Goal: Task Accomplishment & Management: Complete application form

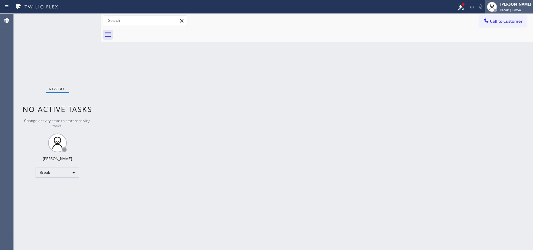
click at [519, 6] on div "[PERSON_NAME]" at bounding box center [515, 4] width 31 height 5
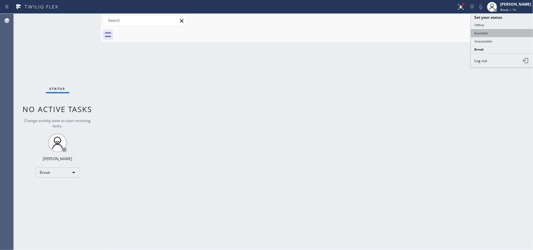
click at [516, 33] on button "Available" at bounding box center [502, 33] width 62 height 8
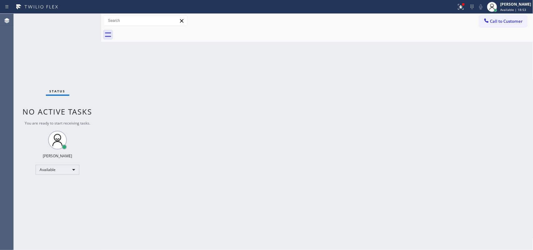
drag, startPoint x: 146, startPoint y: 60, endPoint x: 186, endPoint y: 39, distance: 44.7
click at [147, 60] on div "Back to Dashboard Change Sender ID Customers Technicians Select a contact Outbo…" at bounding box center [317, 132] width 432 height 236
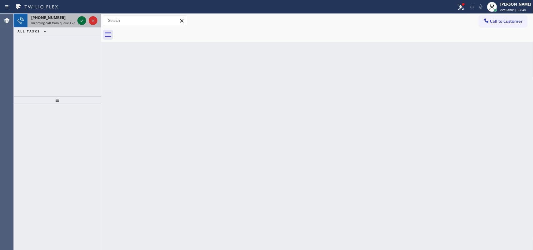
click at [81, 20] on icon at bounding box center [81, 20] width 7 height 7
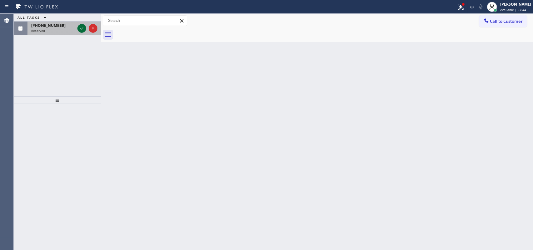
click at [80, 28] on icon at bounding box center [81, 28] width 7 height 7
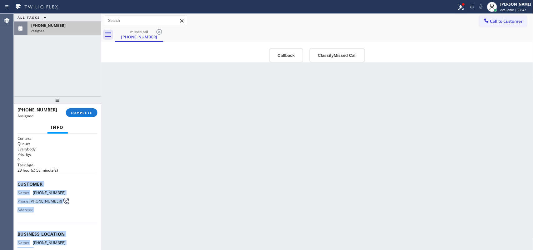
drag, startPoint x: 71, startPoint y: 192, endPoint x: 20, endPoint y: 181, distance: 52.4
click at [18, 182] on div "Context Queue: Everybody Priority: 0 Task Age: [DEMOGRAPHIC_DATA] hour(s) 58 mi…" at bounding box center [57, 227] width 80 height 182
copy div "Customer Name: [PHONE_NUMBER] Phone: [PHONE_NUMBER] Address: Business location …"
click at [339, 51] on button "Classify Missed Call" at bounding box center [337, 55] width 56 height 14
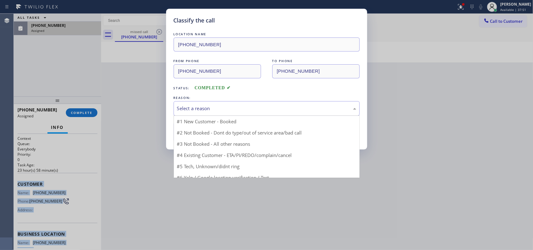
click at [305, 109] on div "Select a reason" at bounding box center [266, 108] width 179 height 7
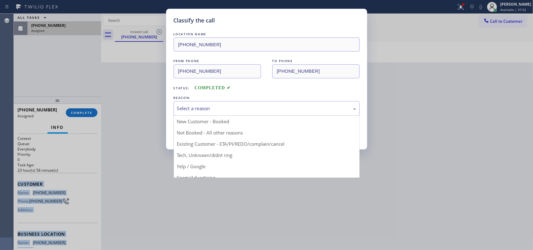
drag, startPoint x: 226, startPoint y: 155, endPoint x: 211, endPoint y: 141, distance: 20.1
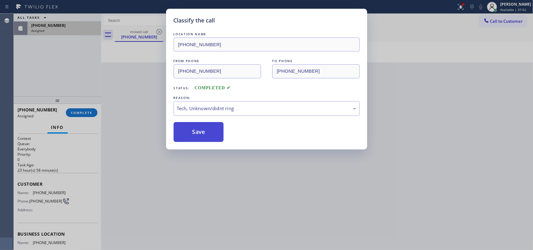
click at [204, 137] on button "Save" at bounding box center [199, 132] width 50 height 20
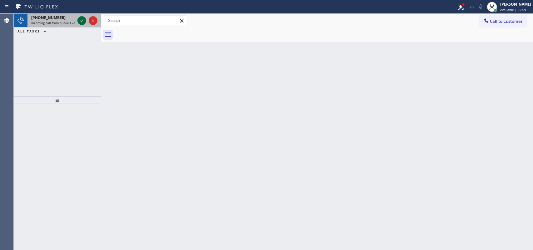
click at [81, 18] on icon at bounding box center [81, 20] width 7 height 7
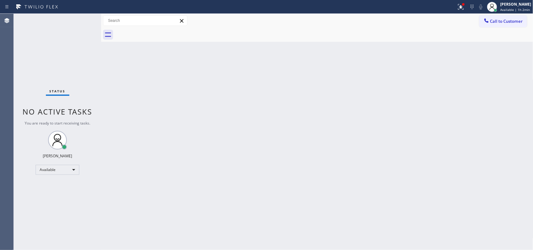
click at [191, 81] on div "Back to Dashboard Change Sender ID Customers Technicians Select a contact Outbo…" at bounding box center [317, 132] width 432 height 236
click at [192, 116] on div "Back to Dashboard Change Sender ID Customers Technicians Select a contact Outbo…" at bounding box center [317, 132] width 432 height 236
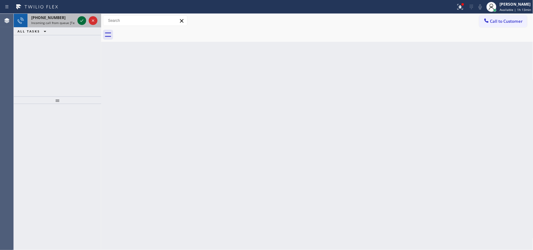
click at [81, 19] on icon at bounding box center [81, 20] width 7 height 7
click at [79, 19] on icon at bounding box center [81, 20] width 7 height 7
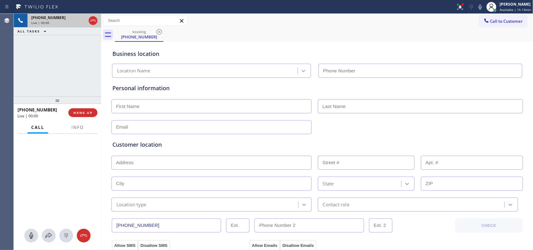
type input "[PHONE_NUMBER]"
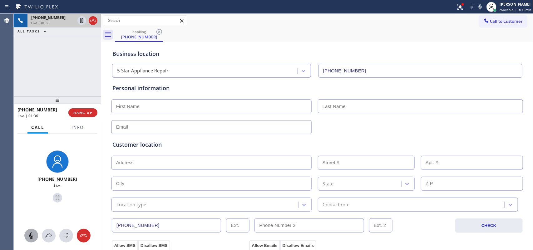
click at [33, 234] on icon at bounding box center [30, 235] width 7 height 7
click at [56, 198] on icon at bounding box center [57, 197] width 7 height 7
click at [33, 234] on icon at bounding box center [30, 235] width 7 height 7
click at [55, 197] on icon at bounding box center [57, 197] width 7 height 7
drag, startPoint x: 33, startPoint y: 234, endPoint x: 71, endPoint y: 213, distance: 43.8
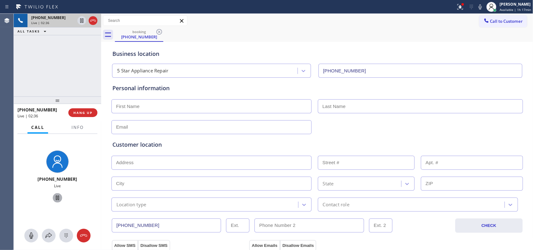
click at [71, 213] on div "[PHONE_NUMBER] Live" at bounding box center [57, 192] width 87 height 116
drag, startPoint x: 29, startPoint y: 237, endPoint x: 56, endPoint y: 214, distance: 35.5
click at [30, 236] on icon at bounding box center [30, 235] width 7 height 7
click at [55, 197] on icon at bounding box center [57, 197] width 7 height 7
drag, startPoint x: 32, startPoint y: 236, endPoint x: 381, endPoint y: 55, distance: 393.2
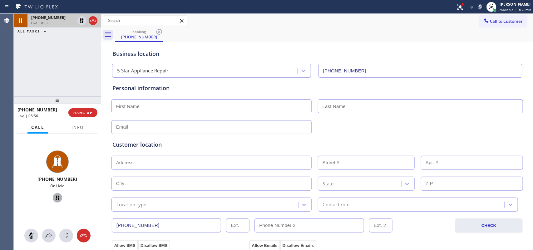
click at [258, 118] on div "[PHONE_NUMBER] Live | 05:56 ALL TASKS ALL TASKS ACTIVE TASKS TASKS IN WRAP UP […" at bounding box center [273, 132] width 519 height 236
drag, startPoint x: 30, startPoint y: 236, endPoint x: 46, endPoint y: 217, distance: 24.3
click at [30, 234] on icon at bounding box center [30, 235] width 7 height 7
click at [55, 199] on icon at bounding box center [57, 198] width 4 height 4
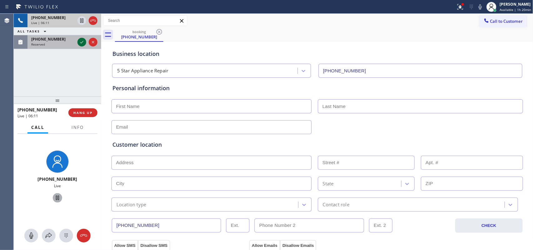
click at [81, 42] on icon at bounding box center [81, 42] width 3 height 2
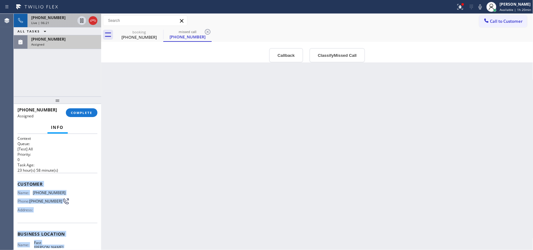
drag, startPoint x: 70, startPoint y: 197, endPoint x: 17, endPoint y: 184, distance: 54.8
click at [17, 184] on div "Context Queue: [Test] All Priority: 0 Task Age: [DEMOGRAPHIC_DATA] hour(s) 58 m…" at bounding box center [57, 231] width 80 height 191
copy div "Customer Name: [PHONE_NUMBER] Phone: [PHONE_NUMBER] Address: Business location …"
click at [341, 59] on button "Classify Missed Call" at bounding box center [337, 55] width 56 height 14
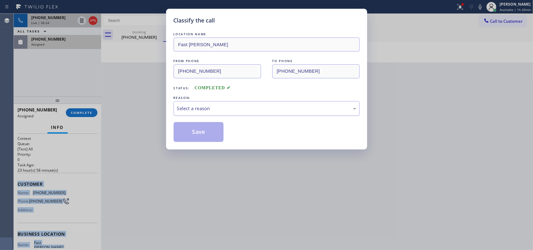
click at [324, 109] on div "Select a reason" at bounding box center [266, 108] width 179 height 7
click at [218, 133] on button "Save" at bounding box center [199, 132] width 50 height 20
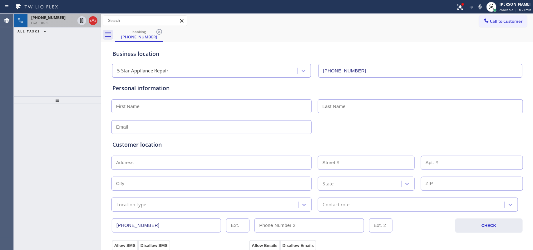
click at [62, 22] on div "Live | 06:35" at bounding box center [53, 23] width 44 height 4
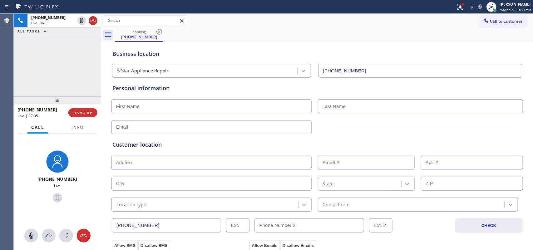
drag, startPoint x: 30, startPoint y: 238, endPoint x: 37, endPoint y: 230, distance: 11.3
click at [33, 236] on icon at bounding box center [30, 235] width 7 height 7
drag, startPoint x: 55, startPoint y: 198, endPoint x: 130, endPoint y: 121, distance: 108.0
click at [55, 197] on icon at bounding box center [57, 197] width 7 height 7
click at [32, 236] on icon at bounding box center [31, 236] width 4 height 6
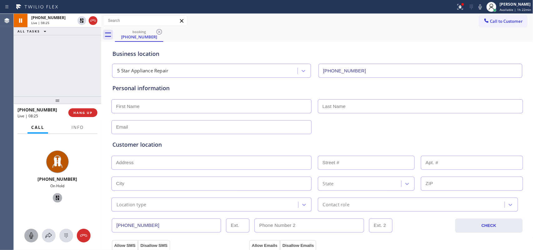
click at [56, 197] on icon at bounding box center [57, 197] width 7 height 7
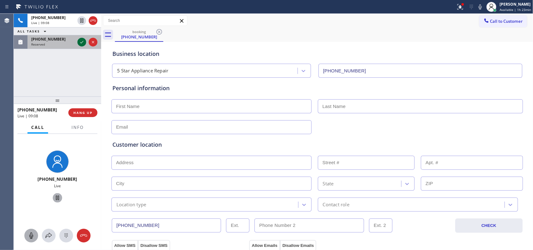
click at [81, 44] on icon at bounding box center [81, 41] width 7 height 7
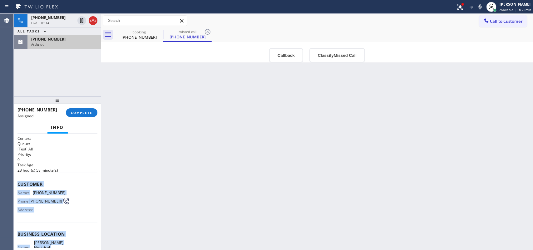
drag, startPoint x: 69, startPoint y: 194, endPoint x: 17, endPoint y: 180, distance: 53.1
click at [17, 180] on div "Context Queue: [Test] All Priority: 0 Task Age: [DEMOGRAPHIC_DATA] hour(s) 58 m…" at bounding box center [57, 231] width 80 height 191
copy div "Customer Name: [PHONE_NUMBER] Phone: [PHONE_NUMBER] Address: Business location …"
click at [78, 111] on span "COMPLETE" at bounding box center [82, 113] width 22 height 4
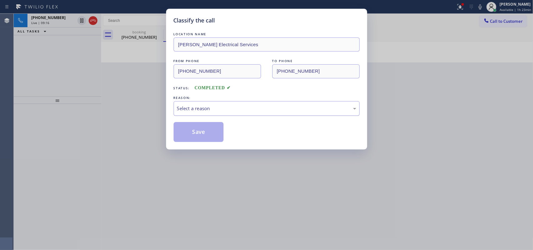
click at [281, 109] on div "Select a reason" at bounding box center [266, 108] width 179 height 7
drag, startPoint x: 233, startPoint y: 156, endPoint x: 217, endPoint y: 143, distance: 21.1
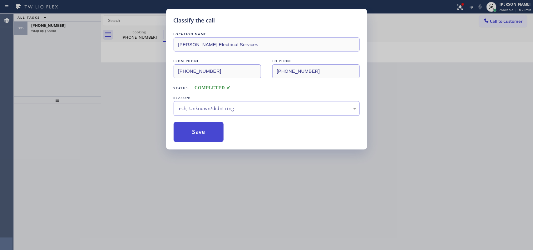
click at [210, 135] on button "Save" at bounding box center [199, 132] width 50 height 20
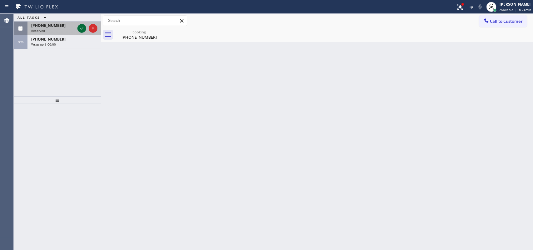
click at [80, 28] on icon at bounding box center [81, 28] width 7 height 7
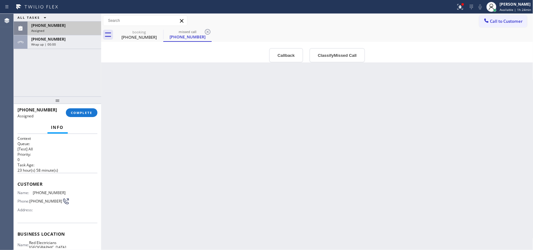
click at [63, 27] on div "[PHONE_NUMBER]" at bounding box center [64, 25] width 66 height 5
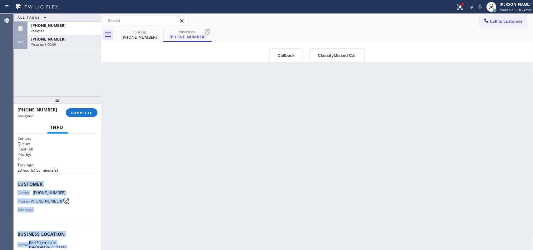
drag, startPoint x: 73, startPoint y: 197, endPoint x: 18, endPoint y: 183, distance: 57.1
click at [18, 183] on div "Context Queue: [Test] All Priority: 0 Task Age: [DEMOGRAPHIC_DATA] hour(s) 58 m…" at bounding box center [57, 229] width 80 height 186
copy div "Customer Name: [PHONE_NUMBER] Phone: [PHONE_NUMBER] Address: Business location …"
click at [333, 57] on button "Classify Missed Call" at bounding box center [337, 55] width 56 height 14
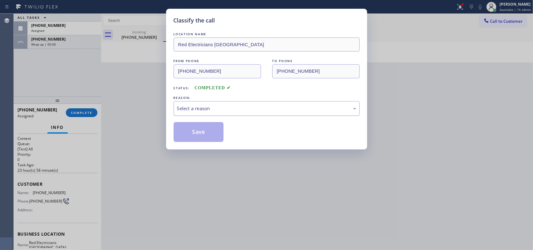
drag, startPoint x: 298, startPoint y: 117, endPoint x: 298, endPoint y: 113, distance: 4.7
click at [298, 117] on div "LOCATION NAME Red Electricians [GEOGRAPHIC_DATA] FROM PHONE [PHONE_NUMBER] TO P…" at bounding box center [267, 86] width 186 height 111
click at [298, 111] on div "Select a reason" at bounding box center [266, 108] width 179 height 7
drag, startPoint x: 240, startPoint y: 158, endPoint x: 213, endPoint y: 140, distance: 33.0
click at [207, 132] on button "Save" at bounding box center [199, 132] width 50 height 20
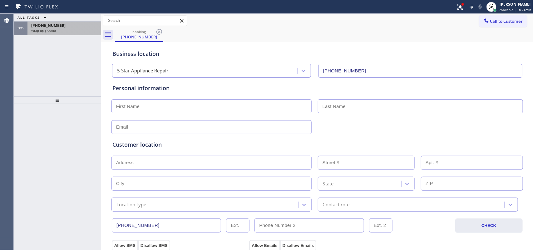
click at [68, 32] on div "Wrap up | 00:00" at bounding box center [64, 30] width 66 height 4
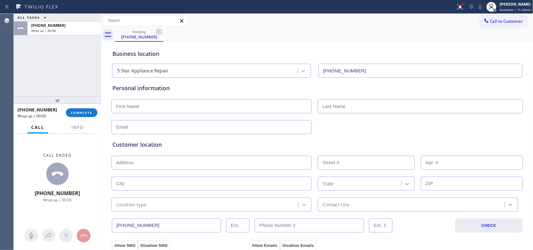
click at [205, 103] on input "text" at bounding box center [211, 106] width 200 height 14
type input "Miss"
type input "Jauncy"
click at [183, 129] on input "text" at bounding box center [211, 127] width 200 height 14
type input "[EMAIL_ADDRESS][DOMAIN_NAME]"
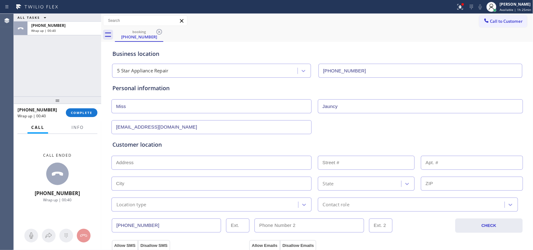
click at [197, 169] on input "text" at bounding box center [211, 163] width 200 height 14
click at [205, 159] on input "text" at bounding box center [211, 163] width 200 height 14
paste input "[STREET_ADDRESS],"
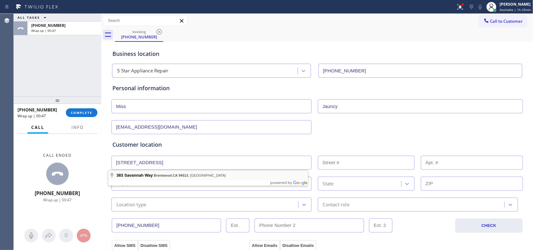
type input "[STREET_ADDRESS]"
type input "383"
type input "Brentwood"
type input "94513"
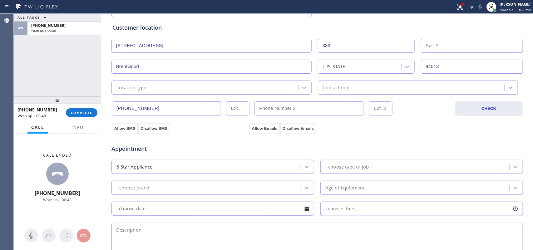
scroll to position [156, 0]
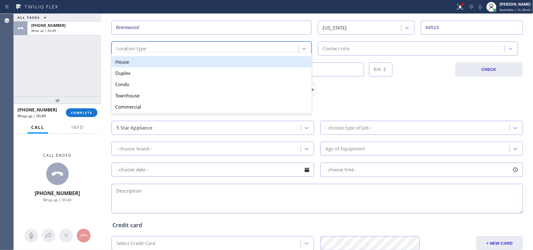
click at [222, 48] on div "Location type" at bounding box center [205, 48] width 185 height 11
click at [224, 58] on div "House" at bounding box center [211, 61] width 200 height 11
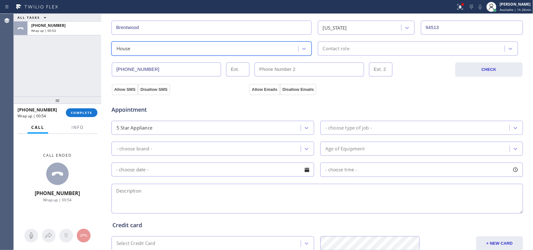
click at [342, 52] on div "Contact role" at bounding box center [336, 48] width 27 height 7
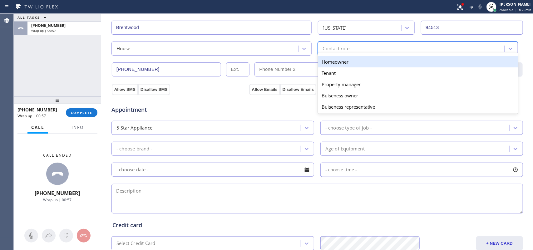
click at [335, 63] on div "Homeowner" at bounding box center [418, 61] width 200 height 11
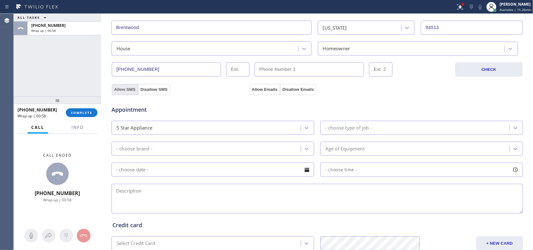
click at [126, 91] on button "Allow SMS" at bounding box center [125, 89] width 26 height 11
click at [259, 86] on button "Allow Emails" at bounding box center [264, 89] width 31 height 11
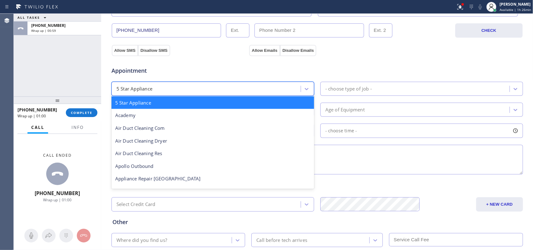
click at [277, 87] on div "5 Star Appliance" at bounding box center [206, 88] width 187 height 11
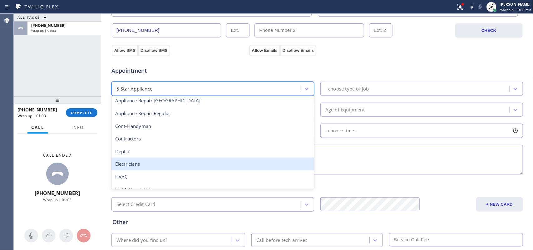
scroll to position [39, 0]
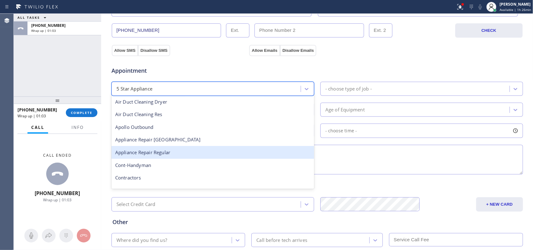
click at [196, 157] on div "Appliance Repair Regular" at bounding box center [212, 152] width 203 height 13
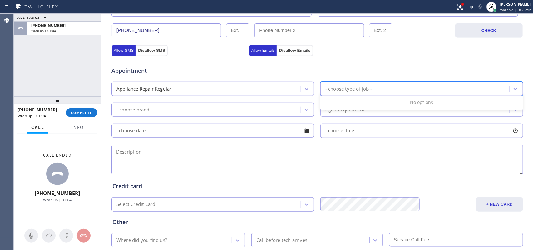
click at [386, 89] on div "- choose type of job -" at bounding box center [415, 88] width 187 height 11
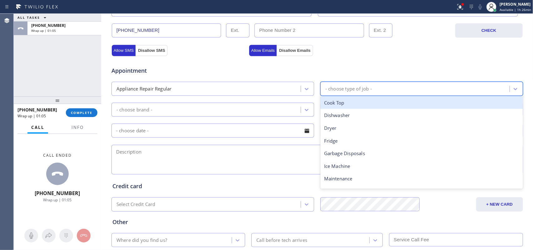
click at [388, 92] on div "- choose type of job -" at bounding box center [415, 88] width 187 height 11
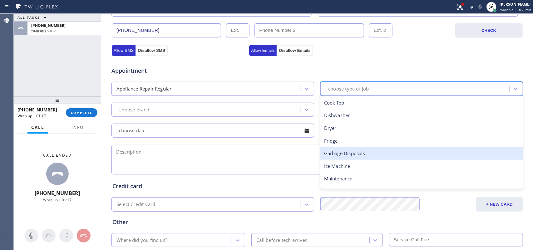
scroll to position [78, 0]
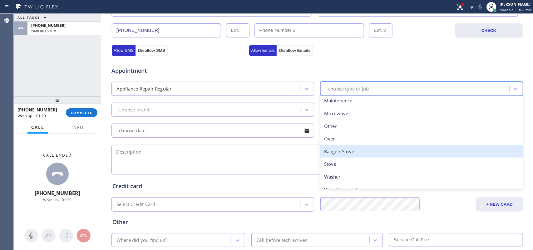
click at [358, 151] on div "Range / Stove" at bounding box center [421, 151] width 203 height 13
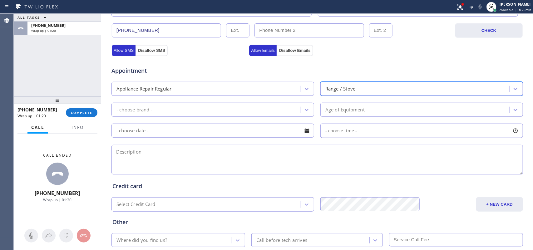
click at [295, 113] on div "- choose brand -" at bounding box center [206, 109] width 187 height 11
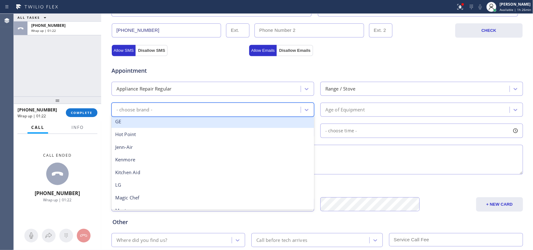
click at [252, 126] on div "GE" at bounding box center [212, 121] width 203 height 13
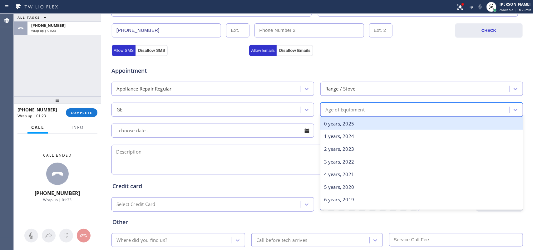
click at [343, 107] on div "Age of Equipment" at bounding box center [344, 109] width 39 height 7
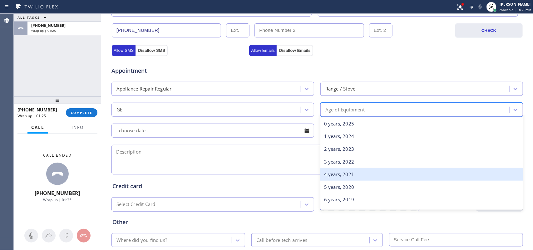
click at [371, 177] on div "4 years, 2021" at bounding box center [421, 174] width 203 height 13
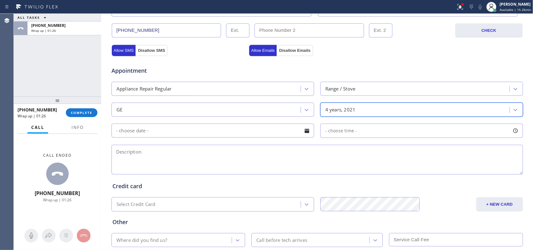
scroll to position [235, 0]
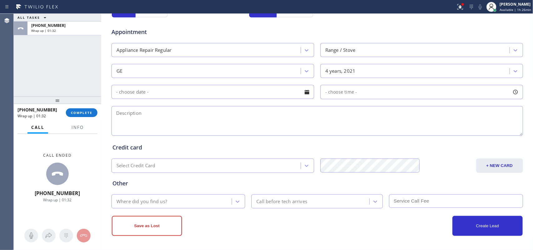
click at [155, 119] on textarea at bounding box center [316, 121] width 411 height 30
paste textarea "GE monogram/ under [DEMOGRAPHIC_DATA]/smelled gas turned off gas line for now/ …"
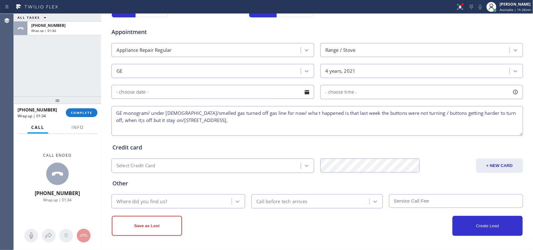
click at [202, 119] on textarea "GE monogram/ under [DEMOGRAPHIC_DATA]/smelled gas turned off gas line for now/ …" at bounding box center [316, 121] width 411 height 30
click at [278, 123] on textarea "GE monogram/ under [DEMOGRAPHIC_DATA]/smelled gas turned off gas line for now/ …" at bounding box center [316, 121] width 411 height 30
click at [289, 112] on textarea "GE monogram/ under [DEMOGRAPHIC_DATA]/smelled gas turned off gas line for now/ …" at bounding box center [316, 121] width 411 height 30
click at [258, 120] on textarea "GE monogram/ under [DEMOGRAPHIC_DATA]/smelled gas turned off gas line for now/ …" at bounding box center [316, 121] width 411 height 30
click at [392, 123] on textarea "GE monogram/ under [DEMOGRAPHIC_DATA]/smelled gas turned off gas line for now/ …" at bounding box center [316, 121] width 411 height 30
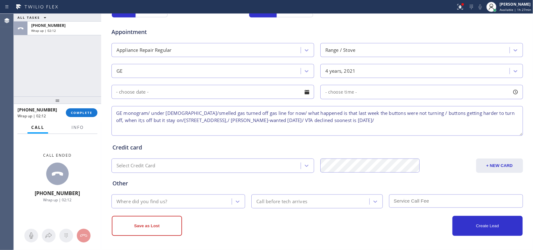
paste textarea "she does not want to leave the young kids with broken range thank you"
drag, startPoint x: 153, startPoint y: 129, endPoint x: 126, endPoint y: 125, distance: 26.8
click at [126, 125] on textarea "GE monogram/ under [DEMOGRAPHIC_DATA]/smelled gas turned off gas line for now/ …" at bounding box center [316, 121] width 411 height 30
type textarea "GE monogram/ under [DEMOGRAPHIC_DATA]/smelled gas turned off gas line for now/ …"
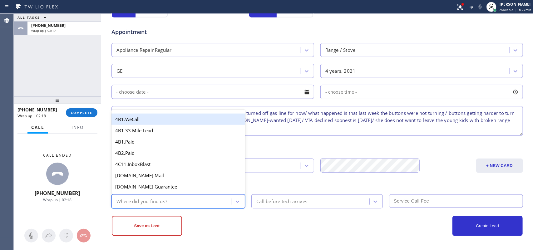
click at [156, 201] on div "Where did you find us?" at bounding box center [141, 201] width 51 height 7
type input "g"
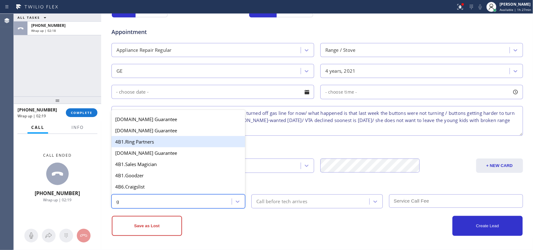
scroll to position [118, 0]
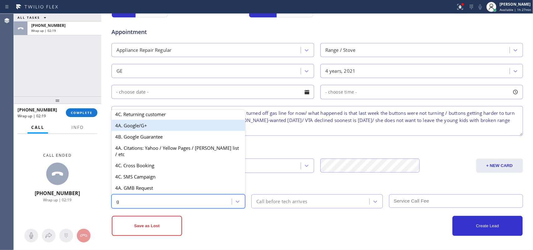
click at [160, 131] on div "4A. Google/G+" at bounding box center [178, 125] width 134 height 11
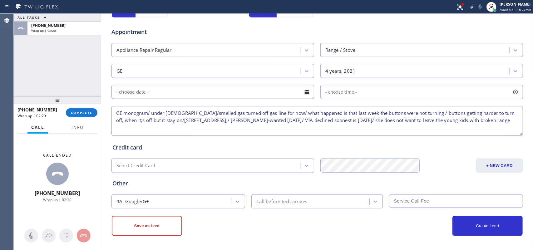
drag, startPoint x: 139, startPoint y: 231, endPoint x: 177, endPoint y: 189, distance: 56.6
click at [138, 231] on button "Save as Lost" at bounding box center [147, 226] width 70 height 20
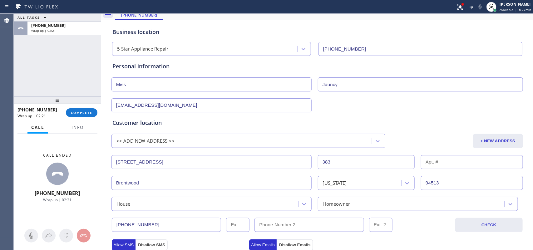
scroll to position [0, 0]
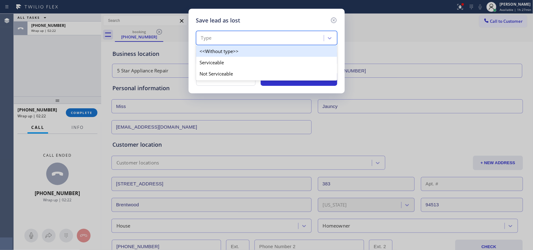
click at [285, 38] on div "Type" at bounding box center [261, 38] width 126 height 11
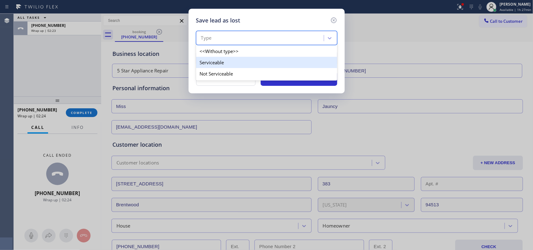
click at [271, 67] on div "Serviceable" at bounding box center [266, 62] width 141 height 11
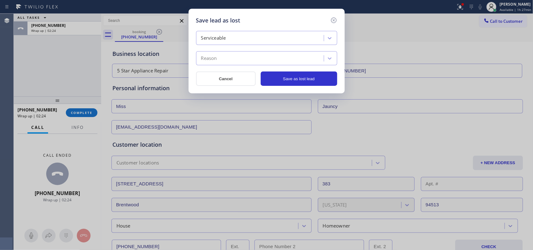
click at [272, 60] on div "Reason" at bounding box center [261, 58] width 126 height 11
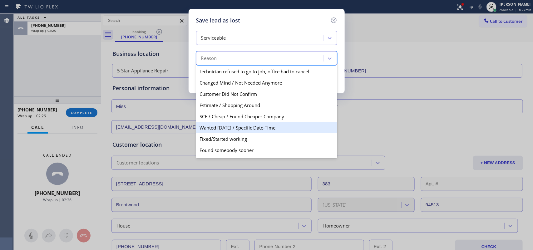
click at [261, 130] on div "Wanted [DATE] / Specific Date-Time" at bounding box center [266, 127] width 141 height 11
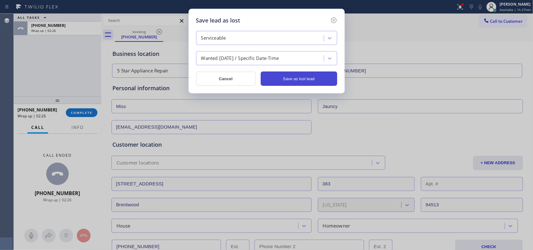
click at [300, 79] on button "Save as lost lead" at bounding box center [299, 78] width 76 height 14
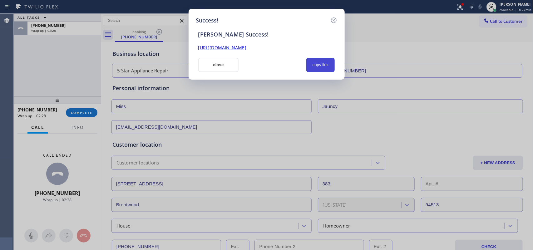
click at [323, 65] on button "copy link" at bounding box center [320, 65] width 29 height 14
click at [210, 51] on div "[URL][DOMAIN_NAME]" at bounding box center [266, 47] width 144 height 7
click at [211, 49] on link "[URL][DOMAIN_NAME]" at bounding box center [222, 48] width 48 height 6
click at [208, 69] on button "close" at bounding box center [218, 65] width 41 height 14
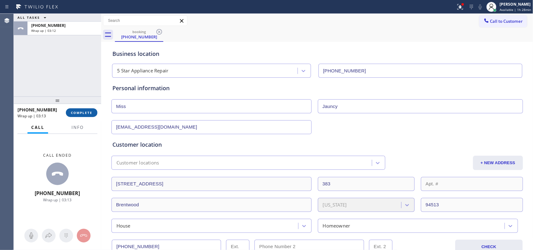
click at [91, 113] on span "COMPLETE" at bounding box center [82, 113] width 22 height 4
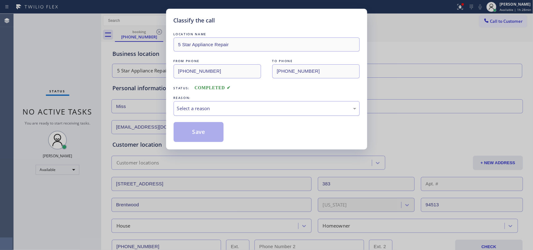
click at [251, 107] on div "Select a reason" at bounding box center [266, 108] width 179 height 7
click at [200, 136] on button "Save" at bounding box center [199, 132] width 50 height 20
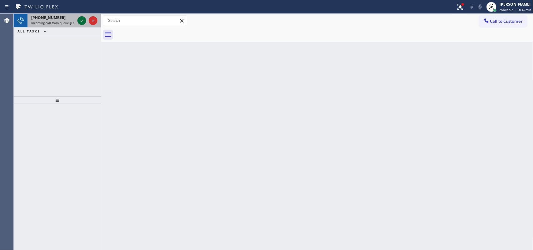
click at [82, 21] on icon at bounding box center [81, 20] width 3 height 2
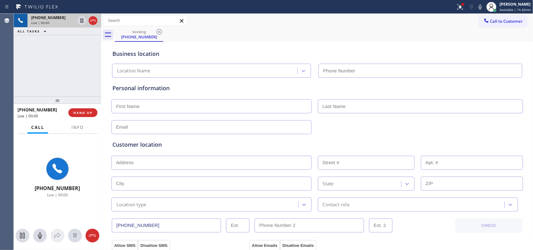
type input "[PHONE_NUMBER]"
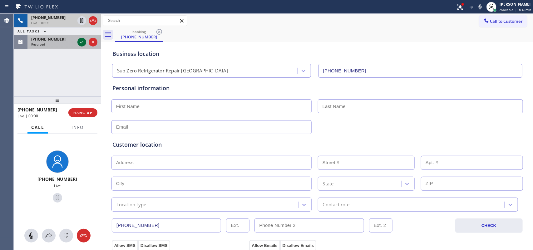
click at [82, 42] on icon at bounding box center [81, 41] width 7 height 7
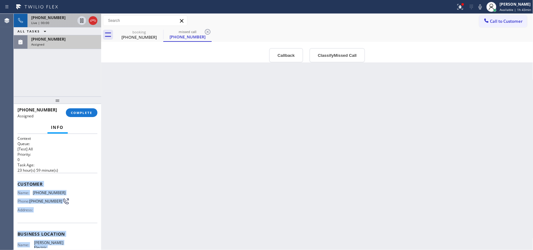
drag, startPoint x: 71, startPoint y: 179, endPoint x: 17, endPoint y: 178, distance: 54.6
click at [17, 178] on div "Context Queue: [Test] All Priority: 0 Task Age: [DEMOGRAPHIC_DATA] hour(s) 59 m…" at bounding box center [57, 192] width 87 height 116
copy div "Customer Name: [PHONE_NUMBER] Phone: [PHONE_NUMBER] Address: Business location …"
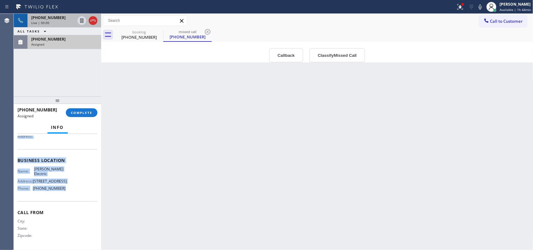
click at [74, 186] on div "Name: [PERSON_NAME] Electric Address: [STREET_ADDRESS] Phone: [PHONE_NUMBER]" at bounding box center [57, 180] width 80 height 27
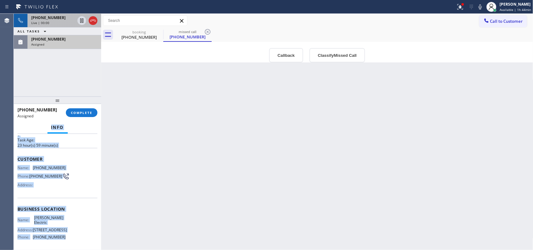
scroll to position [0, 0]
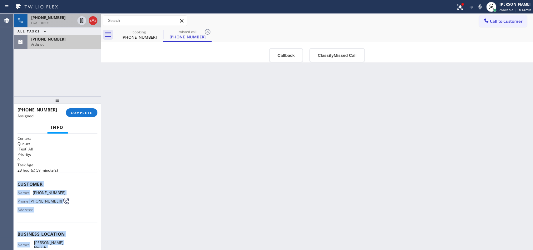
drag, startPoint x: 65, startPoint y: 189, endPoint x: 16, endPoint y: 185, distance: 48.6
click at [16, 185] on div "Context Queue: [Test] All Priority: 0 Task Age: [DEMOGRAPHIC_DATA] hour(s) 59 m…" at bounding box center [57, 192] width 87 height 116
copy div "Customer Name: [PHONE_NUMBER] Phone: [PHONE_NUMBER] Address: Business location …"
click at [342, 58] on button "Classify Missed Call" at bounding box center [337, 55] width 56 height 14
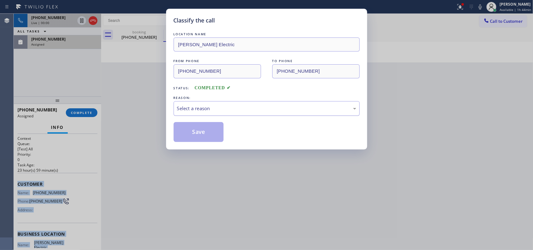
click at [318, 113] on div "Select a reason" at bounding box center [267, 108] width 186 height 15
click at [202, 130] on button "Save" at bounding box center [199, 132] width 50 height 20
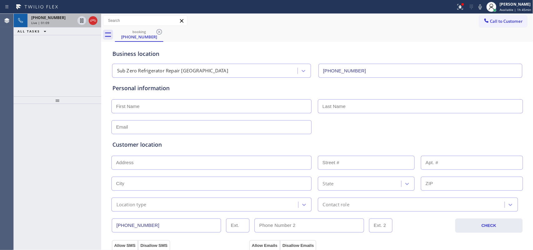
click at [49, 16] on span "[PHONE_NUMBER]" at bounding box center [48, 17] width 34 height 5
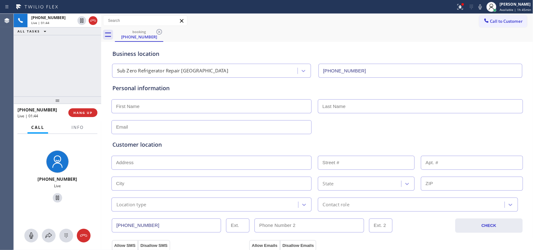
click at [145, 103] on input "text" at bounding box center [211, 106] width 200 height 14
paste input "[PERSON_NAME]"
type input "[PERSON_NAME]"
drag, startPoint x: 163, startPoint y: 107, endPoint x: 170, endPoint y: 105, distance: 6.9
click at [163, 106] on input "[PERSON_NAME]" at bounding box center [211, 106] width 200 height 14
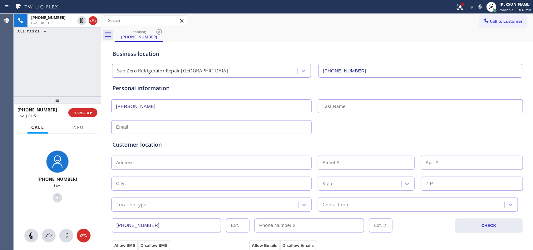
click at [322, 103] on input "text" at bounding box center [420, 106] width 205 height 14
paste input "[PERSON_NAME]"
type input "[PERSON_NAME]"
click at [149, 128] on input "text" at bounding box center [211, 127] width 200 height 14
paste input "[EMAIL_ADDRESS][DOMAIN_NAME]"
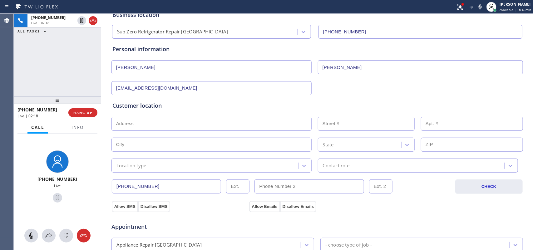
scroll to position [78, 0]
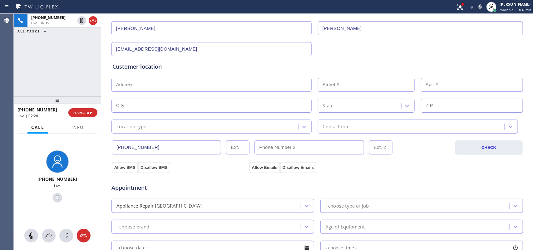
type input "[EMAIL_ADDRESS][DOMAIN_NAME]"
click at [62, 80] on div "[PHONE_NUMBER] Live | 03:52 ALL TASKS ALL TASKS ACTIVE TASKS TASKS IN WRAP UP" at bounding box center [57, 55] width 87 height 83
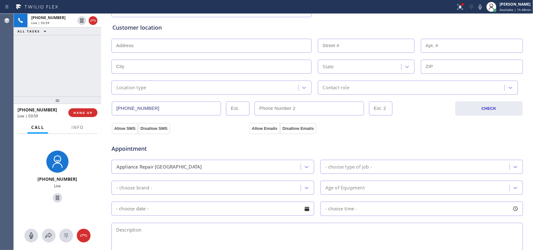
scroll to position [195, 0]
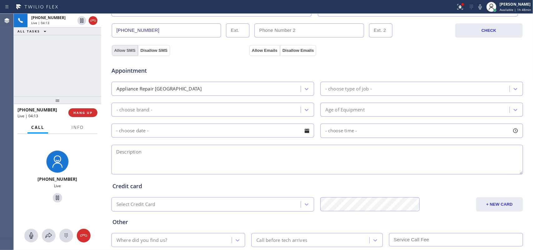
click at [125, 52] on button "Allow SMS" at bounding box center [125, 50] width 26 height 11
click at [257, 49] on button "Allow Emails" at bounding box center [264, 50] width 31 height 11
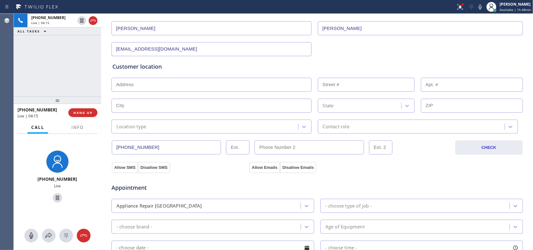
scroll to position [39, 0]
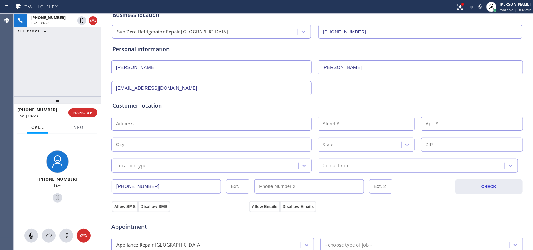
click at [207, 125] on input "text" at bounding box center [211, 124] width 200 height 14
paste input "[STREET_ADDRESS],"
type input "[STREET_ADDRESS]"
type input "4023"
type input "[GEOGRAPHIC_DATA]"
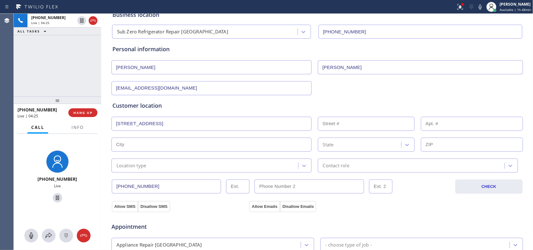
type input "60618"
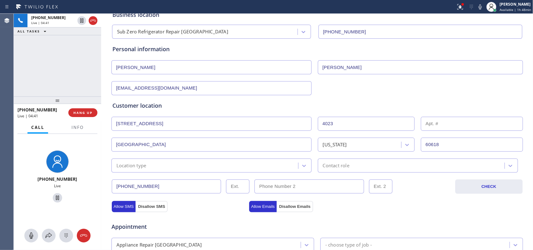
click at [169, 110] on div "Customer location" at bounding box center [317, 105] width 410 height 8
click at [445, 124] on input "text" at bounding box center [472, 124] width 102 height 14
type input "2"
click at [173, 168] on div "Location type" at bounding box center [205, 165] width 185 height 11
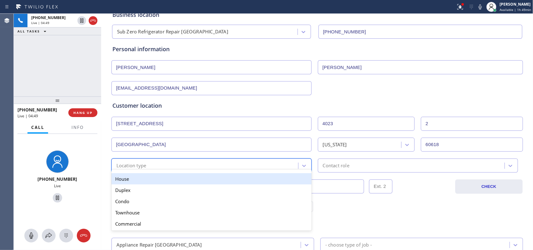
click at [169, 178] on div "House" at bounding box center [211, 178] width 200 height 11
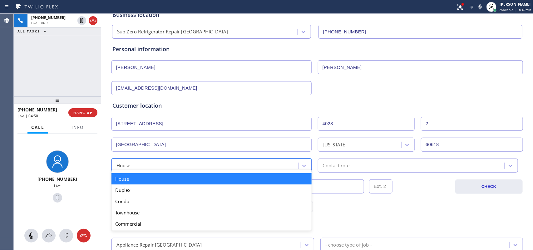
click at [173, 166] on div "House" at bounding box center [205, 165] width 185 height 11
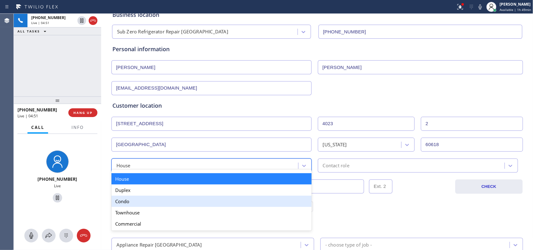
click at [163, 204] on div "Condo" at bounding box center [211, 201] width 200 height 11
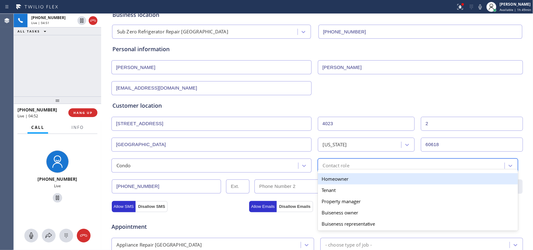
click at [352, 172] on div "option Homeowner focused, 1 of 5. 5 results available. Use Up and Down to choos…" at bounding box center [418, 166] width 200 height 14
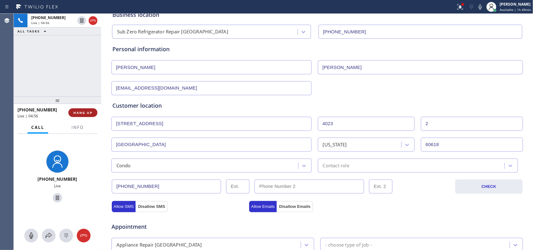
click at [81, 116] on button "HANG UP" at bounding box center [82, 112] width 29 height 9
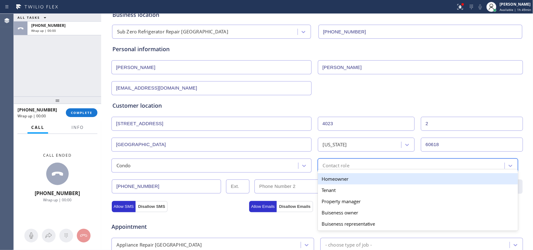
click at [383, 169] on div "Contact role" at bounding box center [412, 165] width 185 height 11
click at [46, 59] on div "ALL TASKS ALL TASKS ACTIVE TASKS TASKS IN WRAP UP [PHONE_NUMBER] Wrap up | 00:00" at bounding box center [57, 55] width 87 height 83
click at [337, 167] on div "Contact role" at bounding box center [336, 165] width 27 height 7
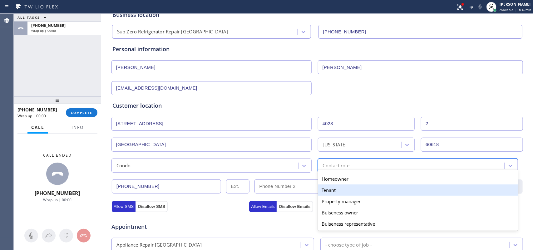
click at [341, 190] on div "Tenant" at bounding box center [418, 190] width 200 height 11
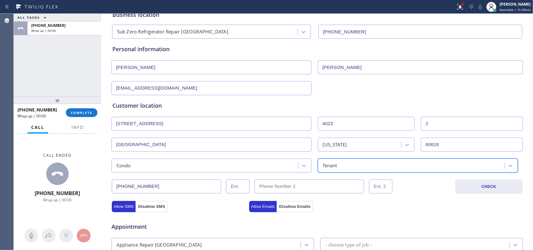
scroll to position [117, 0]
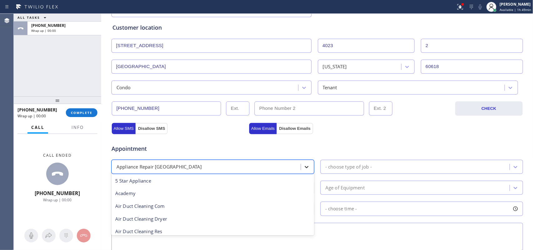
click at [301, 162] on div at bounding box center [306, 166] width 11 height 11
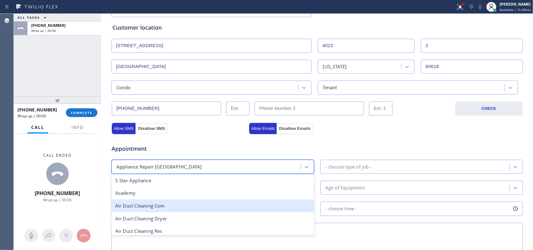
scroll to position [156, 0]
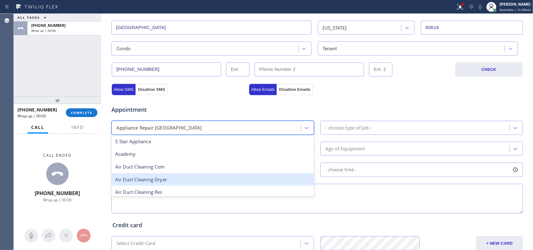
click at [219, 176] on div "Air Duct Cleaning Dryer" at bounding box center [212, 179] width 203 height 13
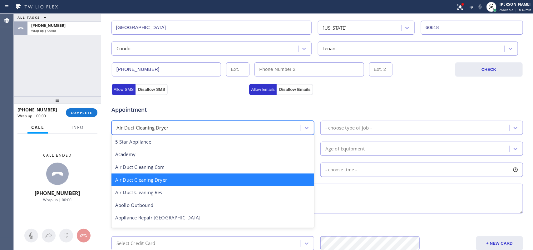
click at [281, 130] on div "Air Duct Cleaning Dryer" at bounding box center [206, 127] width 187 height 11
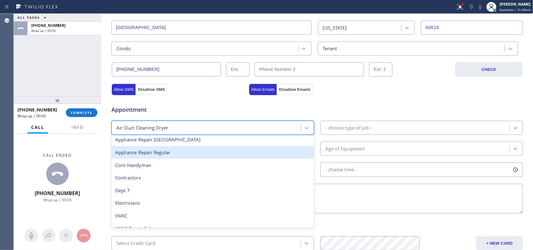
click at [234, 159] on div "Appliance Repair Regular" at bounding box center [212, 152] width 203 height 13
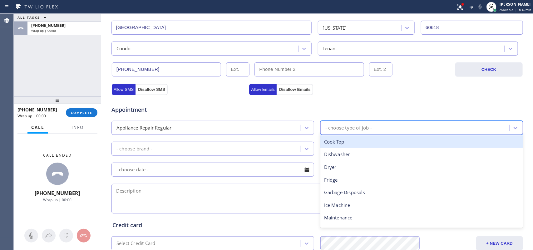
click at [359, 131] on div "- choose type of job -" at bounding box center [348, 127] width 47 height 7
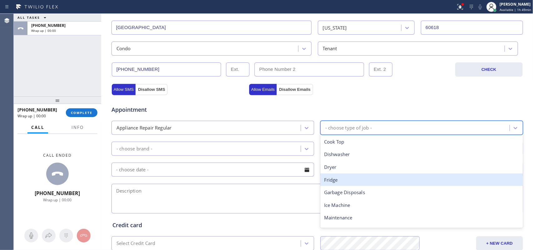
click at [359, 185] on div "Fridge" at bounding box center [421, 180] width 203 height 13
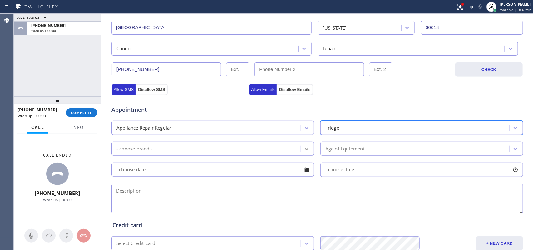
click at [305, 150] on icon at bounding box center [306, 149] width 6 height 6
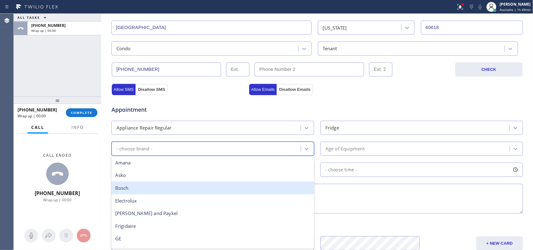
scroll to position [39, 0]
click at [239, 193] on div "Frigidaire" at bounding box center [212, 187] width 203 height 13
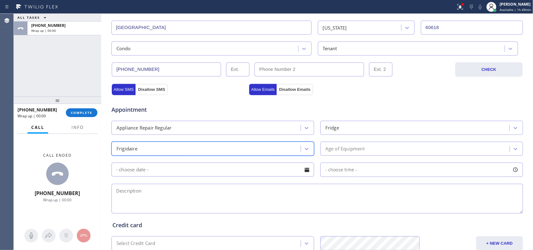
click at [369, 146] on div "Age of Equipment" at bounding box center [415, 148] width 187 height 11
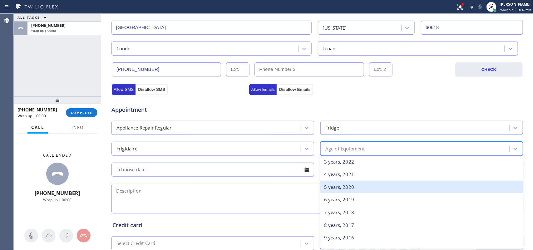
click at [367, 185] on div "5 years, 2020" at bounding box center [421, 187] width 203 height 13
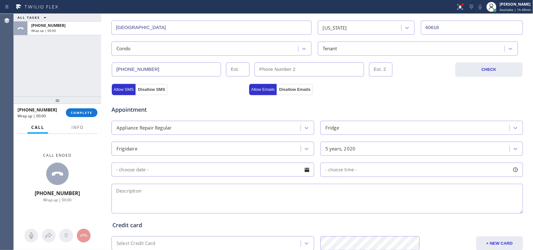
click at [308, 169] on div at bounding box center [307, 170] width 11 height 11
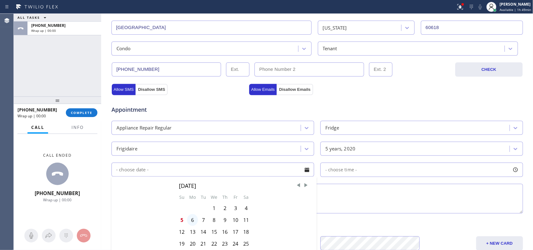
click at [192, 222] on div "6" at bounding box center [192, 220] width 11 height 12
type input "[DATE]"
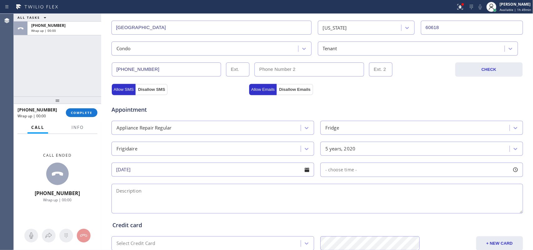
click at [510, 172] on div at bounding box center [515, 170] width 11 height 11
drag, startPoint x: 322, startPoint y: 210, endPoint x: 476, endPoint y: 213, distance: 154.3
click at [476, 213] on div at bounding box center [475, 207] width 7 height 13
drag, startPoint x: 323, startPoint y: 210, endPoint x: 428, endPoint y: 216, distance: 105.4
click at [428, 216] on div "FROM TILL 3:00 PM 6:00 PM" at bounding box center [416, 199] width 193 height 45
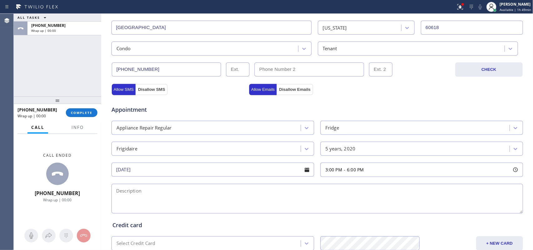
click at [237, 194] on textarea at bounding box center [316, 199] width 411 height 30
click at [73, 125] on span "Info" at bounding box center [77, 128] width 12 height 6
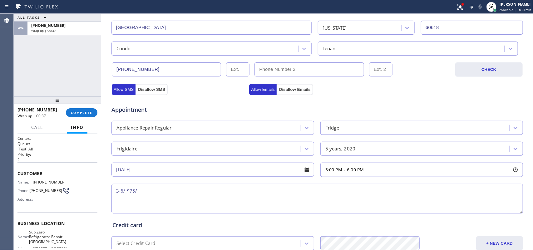
scroll to position [74, 0]
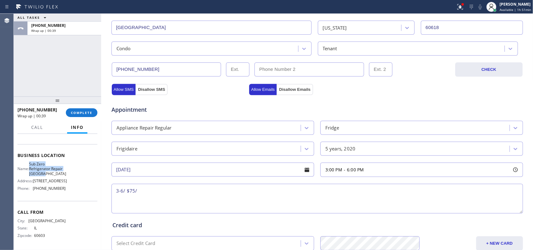
drag, startPoint x: 58, startPoint y: 170, endPoint x: 33, endPoint y: 155, distance: 29.0
click at [33, 155] on div "Business location Name: Sub Zero Refrigerator Repair [GEOGRAPHIC_DATA] Address:…" at bounding box center [57, 172] width 80 height 57
copy span "Sub Zero Refrigerator Repair [GEOGRAPHIC_DATA]"
click at [156, 191] on textarea "3-6/ $75/" at bounding box center [316, 199] width 411 height 30
paste textarea "Frigidaire Fridge FS French Door/apartment-tenant/ came with the house 2020/ no…"
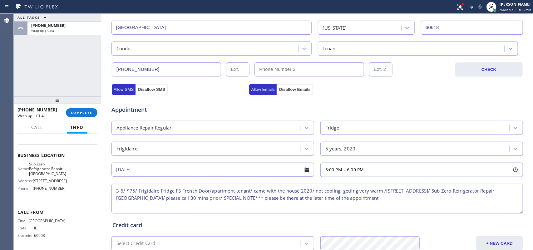
click at [433, 192] on textarea "3-6/ $75/ Frigidaire Fridge FS French Door/apartment-tenant/ came with the hous…" at bounding box center [316, 199] width 411 height 30
click at [498, 204] on textarea "3-6/ $75/ Frigidaire Fridge FS French Door/apartment-tenant/ came with the hous…" at bounding box center [316, 199] width 411 height 30
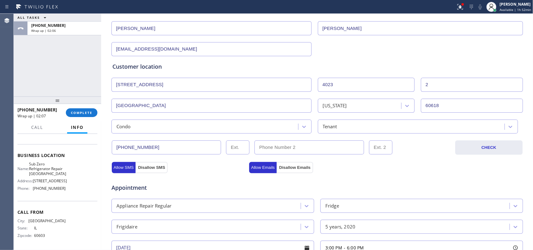
scroll to position [234, 0]
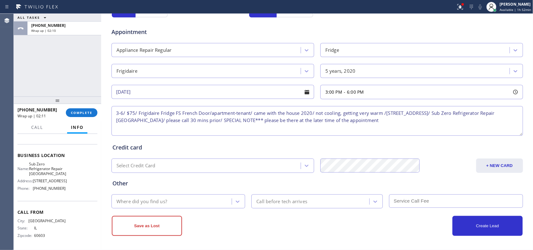
click at [434, 113] on textarea "3-6/ $75/ Frigidaire Fridge FS French Door/apartment-tenant/ came with the hous…" at bounding box center [316, 121] width 411 height 30
type textarea "3-6/ $75/ Frigidaire Fridge FS French Door/apartment-tenant/ came with the hous…"
click at [227, 202] on div "Where did you find us?" at bounding box center [172, 201] width 119 height 11
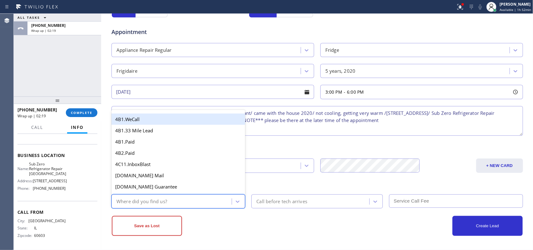
type input "g"
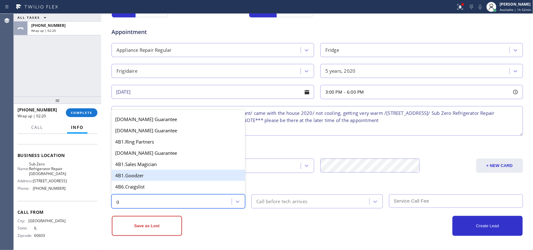
scroll to position [117, 0]
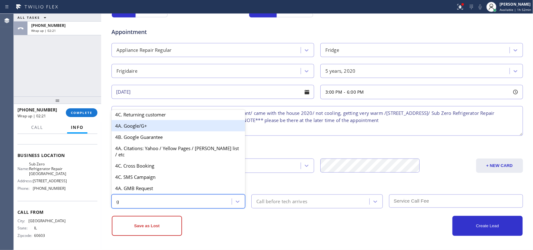
click at [153, 131] on div "4A. Google/G+" at bounding box center [178, 125] width 134 height 11
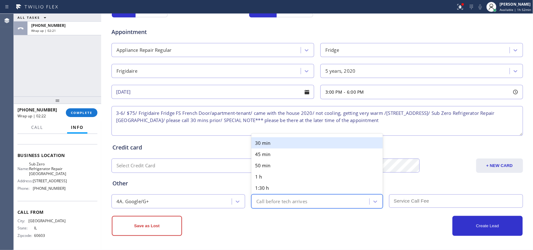
drag, startPoint x: 264, startPoint y: 200, endPoint x: 277, endPoint y: 160, distance: 42.0
click at [265, 199] on div "Call before tech arrives" at bounding box center [281, 201] width 51 height 7
click at [278, 143] on div "30 min" at bounding box center [316, 142] width 131 height 11
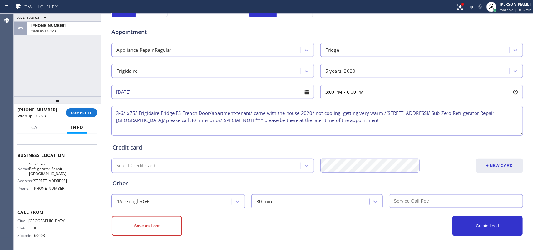
click at [439, 200] on input "text" at bounding box center [456, 200] width 134 height 13
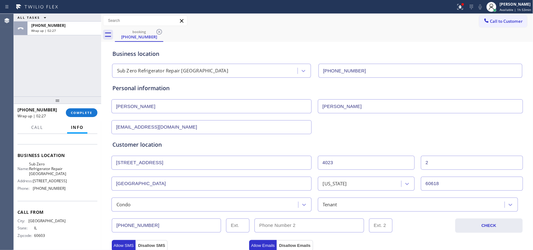
scroll to position [234, 0]
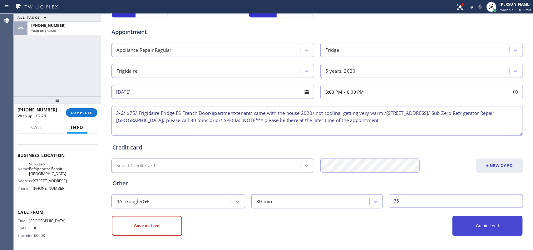
type input "75"
click at [463, 225] on button "Create Lead" at bounding box center [487, 226] width 70 height 20
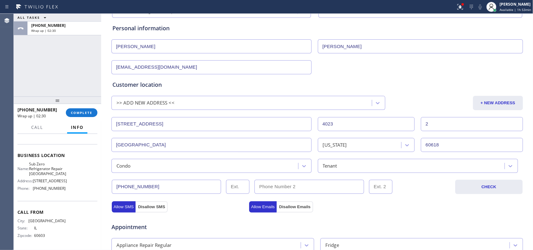
scroll to position [0, 0]
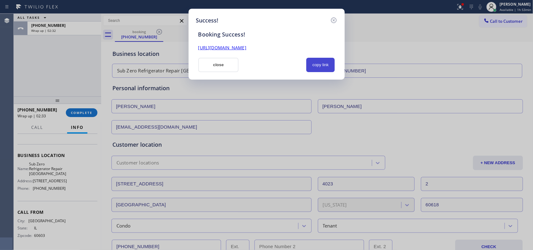
click at [325, 63] on button "copy link" at bounding box center [320, 65] width 29 height 14
click at [246, 48] on link "[URL][DOMAIN_NAME]" at bounding box center [222, 48] width 48 height 6
click at [224, 67] on button "close" at bounding box center [218, 65] width 41 height 14
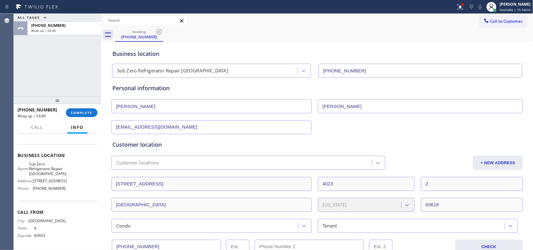
scroll to position [156, 0]
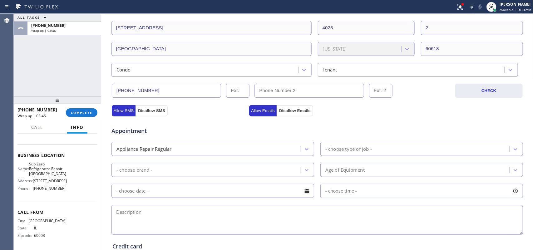
click at [139, 90] on input "[PHONE_NUMBER]" at bounding box center [167, 91] width 110 height 14
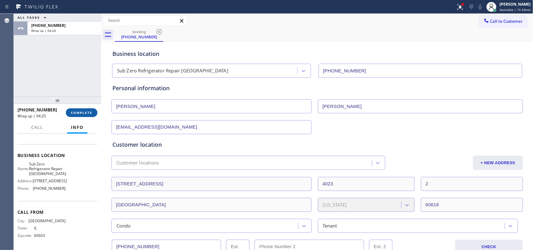
click at [79, 110] on button "COMPLETE" at bounding box center [82, 112] width 32 height 9
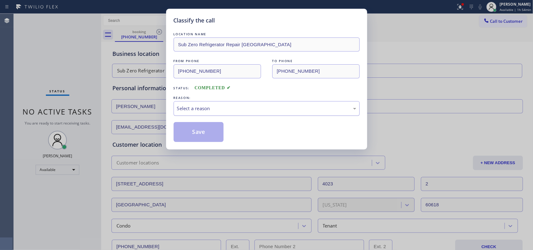
click at [197, 105] on div "Select a reason" at bounding box center [267, 108] width 186 height 15
click at [209, 133] on button "Save" at bounding box center [199, 132] width 50 height 20
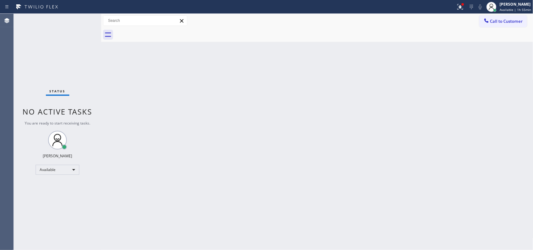
drag, startPoint x: 506, startPoint y: 152, endPoint x: 472, endPoint y: 136, distance: 37.3
click at [506, 152] on div "Back to Dashboard Change Sender ID Customers Technicians Select a contact Outbo…" at bounding box center [317, 132] width 432 height 236
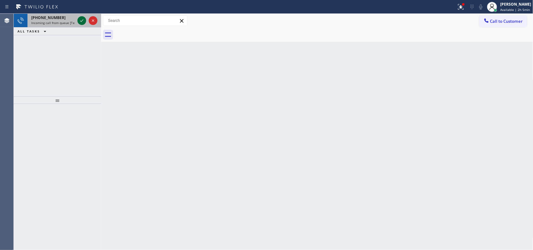
click at [82, 19] on icon at bounding box center [81, 20] width 7 height 7
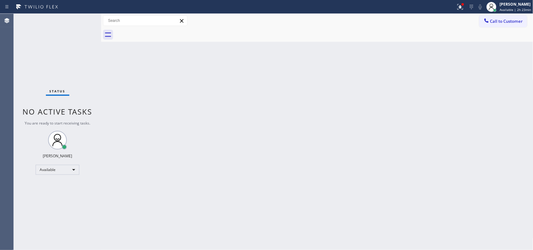
click at [225, 107] on div "Back to Dashboard Change Sender ID Customers Technicians Select a contact Outbo…" at bounding box center [317, 132] width 432 height 236
click at [160, 122] on div "Back to Dashboard Change Sender ID Customers Technicians Select a contact Outbo…" at bounding box center [317, 132] width 432 height 236
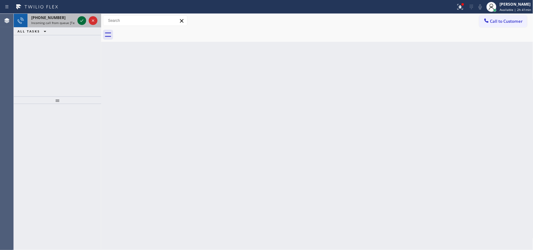
click at [82, 21] on icon at bounding box center [81, 20] width 3 height 2
click at [69, 18] on div "[PHONE_NUMBER]" at bounding box center [53, 17] width 44 height 5
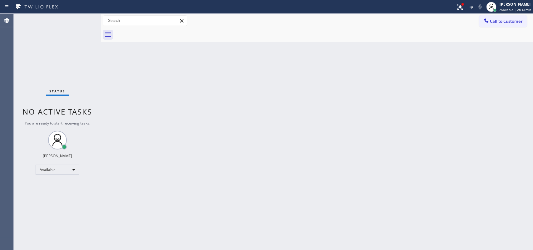
click at [77, 17] on div "Status No active tasks You are ready to start receiving tasks. [PERSON_NAME] Av…" at bounding box center [57, 132] width 87 height 236
click at [158, 71] on div "Back to Dashboard Change Sender ID Customers Technicians Select a contact Outbo…" at bounding box center [317, 132] width 432 height 236
click at [518, 10] on span "Available | 2h 46min" at bounding box center [515, 9] width 32 height 4
drag, startPoint x: 365, startPoint y: 65, endPoint x: 434, endPoint y: 39, distance: 73.9
click at [365, 65] on div "Back to Dashboard Change Sender ID Customers Technicians Select a contact Outbo…" at bounding box center [317, 132] width 432 height 236
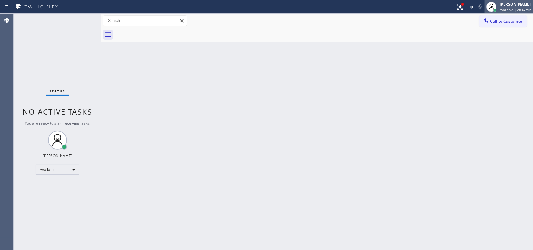
click at [523, 4] on div "[PERSON_NAME]" at bounding box center [515, 4] width 32 height 5
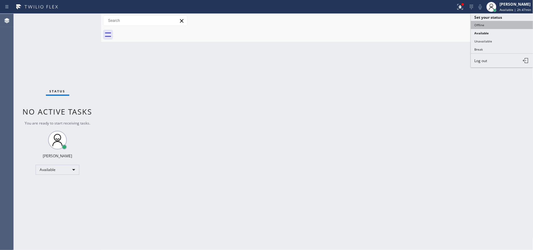
click at [509, 26] on button "Offline" at bounding box center [502, 25] width 62 height 8
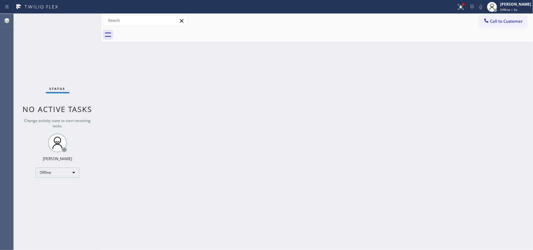
drag, startPoint x: 143, startPoint y: 104, endPoint x: 172, endPoint y: 31, distance: 78.9
click at [146, 101] on div "Back to Dashboard Change Sender ID Customers Technicians Select a contact Outbo…" at bounding box center [317, 132] width 432 height 236
